Goal: Task Accomplishment & Management: Manage account settings

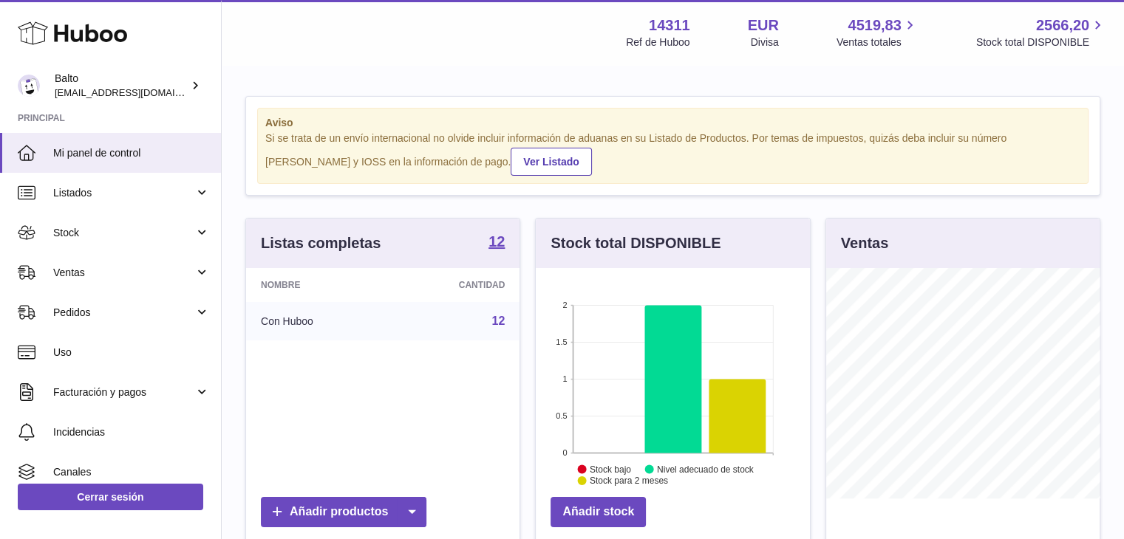
scroll to position [230, 274]
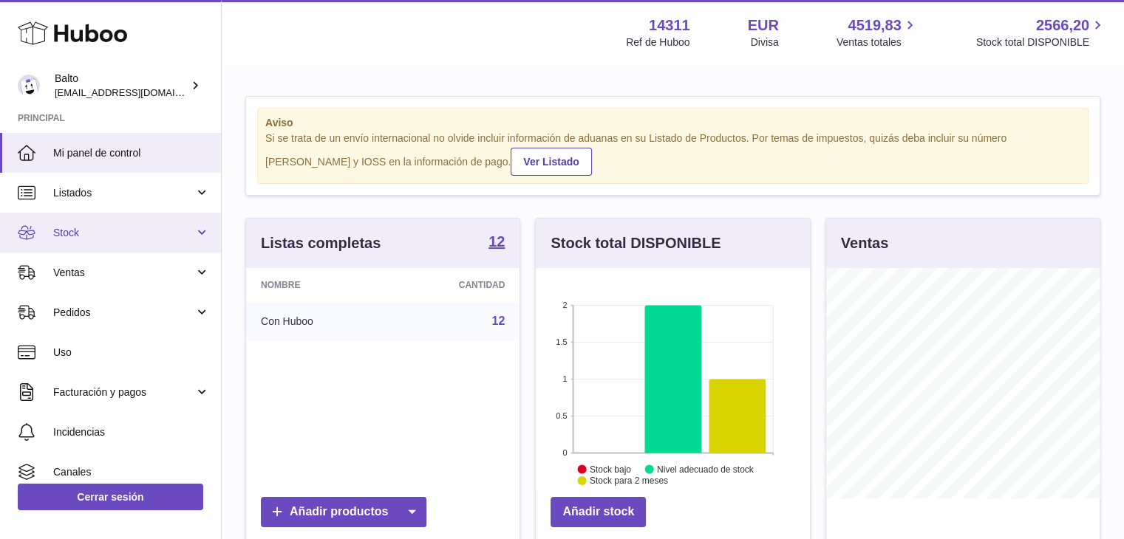
click at [194, 233] on link "Stock" at bounding box center [110, 233] width 221 height 40
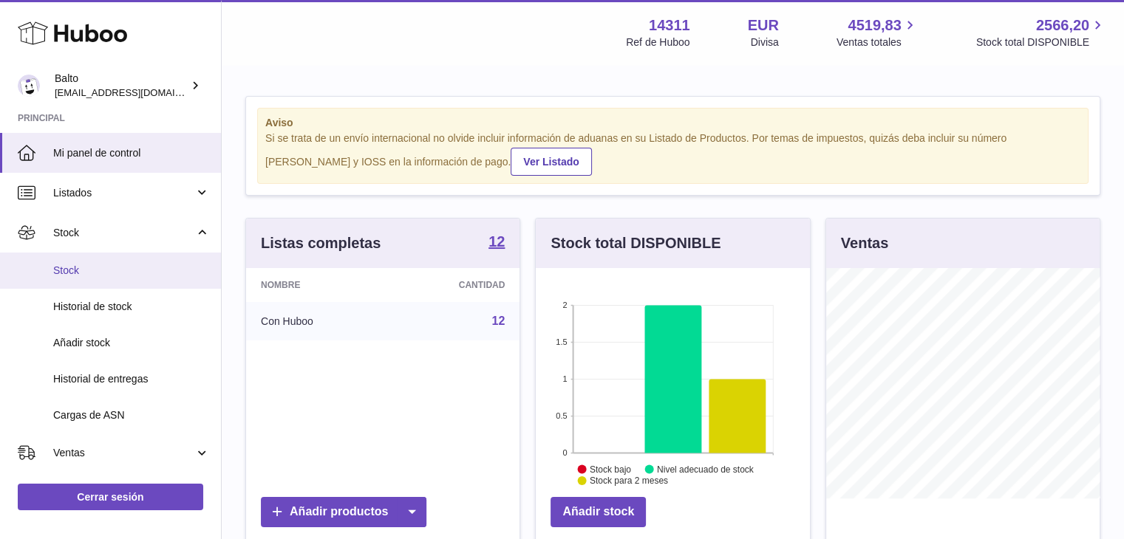
click at [118, 281] on link "Stock" at bounding box center [110, 271] width 221 height 36
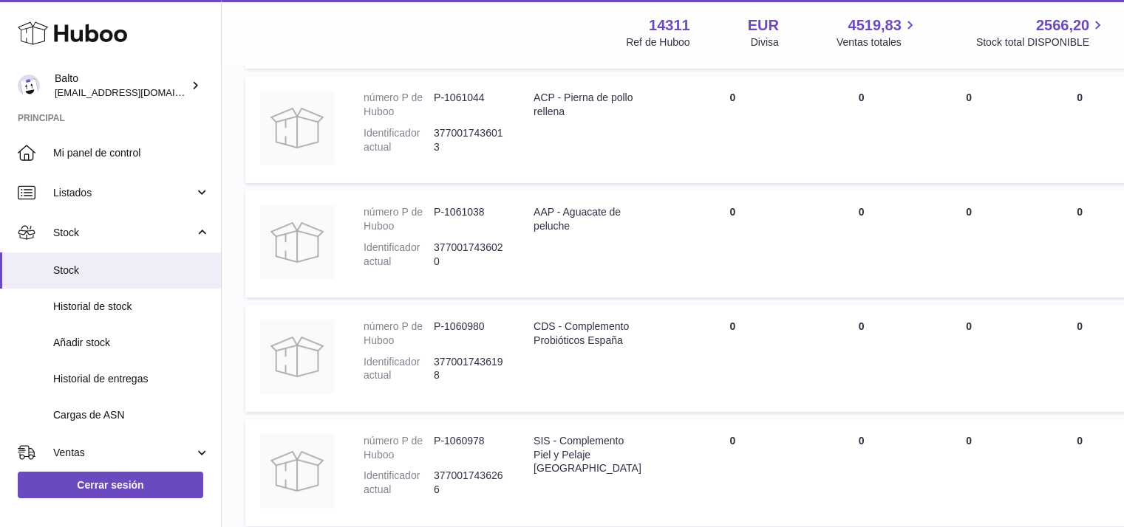
scroll to position [333, 0]
click at [127, 339] on span "Añadir stock" at bounding box center [131, 343] width 157 height 14
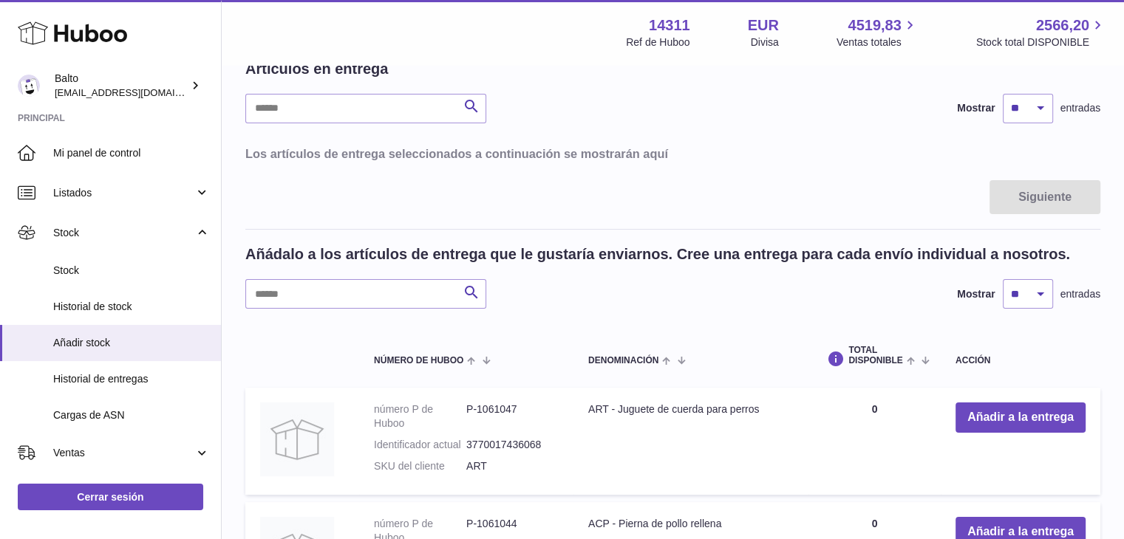
scroll to position [146, 0]
